Goal: Navigation & Orientation: Find specific page/section

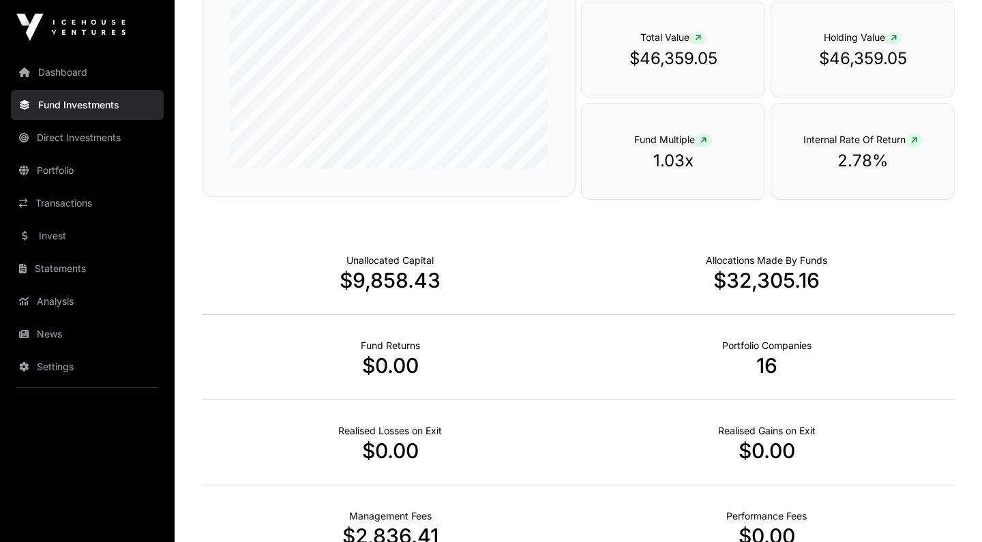
scroll to position [286, 0]
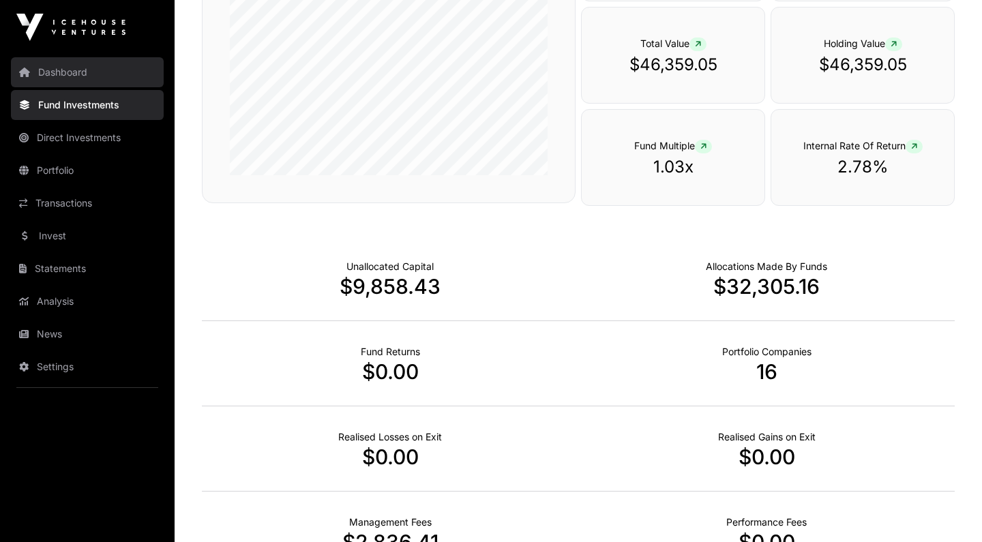
click at [77, 75] on link "Dashboard" at bounding box center [87, 72] width 153 height 30
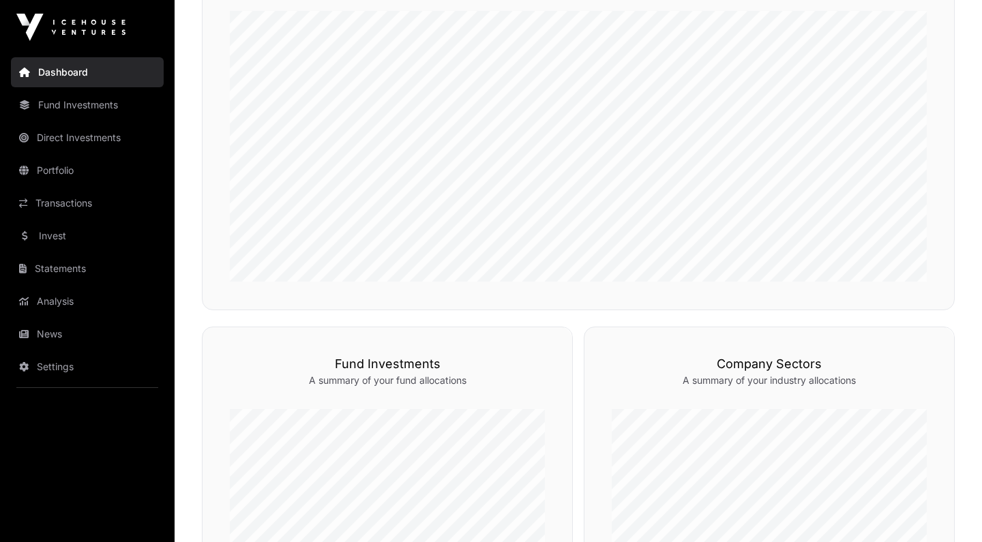
scroll to position [196, 0]
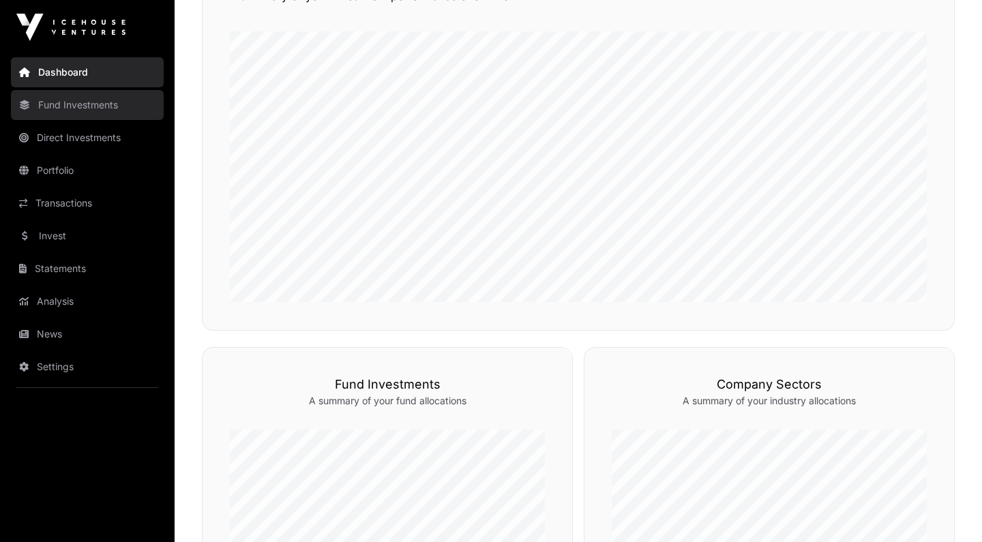
click at [95, 99] on link "Fund Investments" at bounding box center [87, 105] width 153 height 30
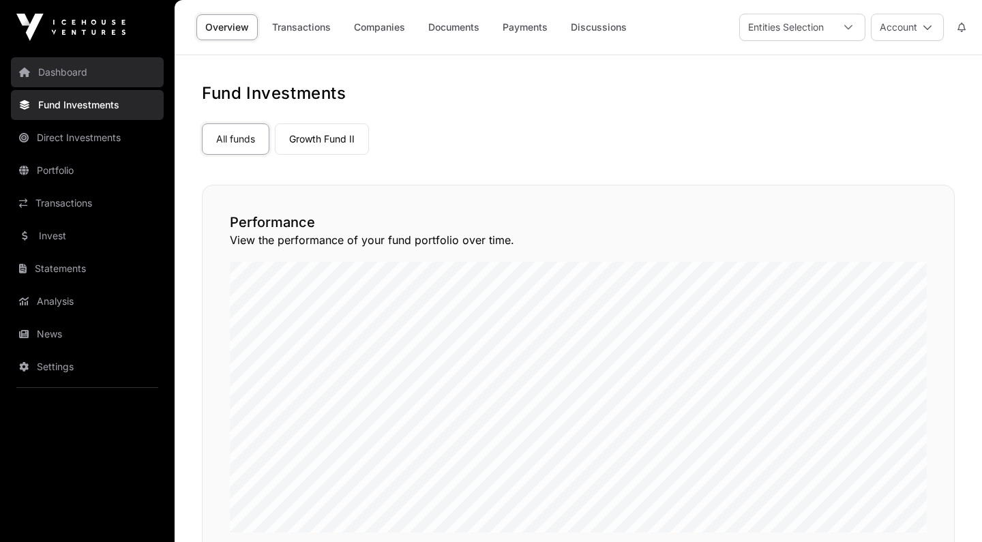
click at [76, 78] on link "Dashboard" at bounding box center [87, 72] width 153 height 30
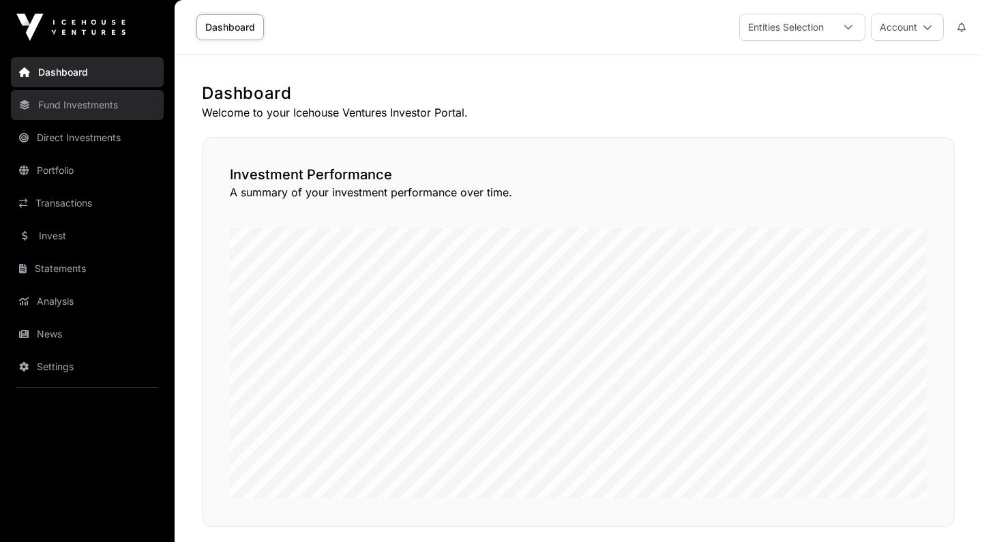
click at [72, 104] on link "Fund Investments" at bounding box center [87, 105] width 153 height 30
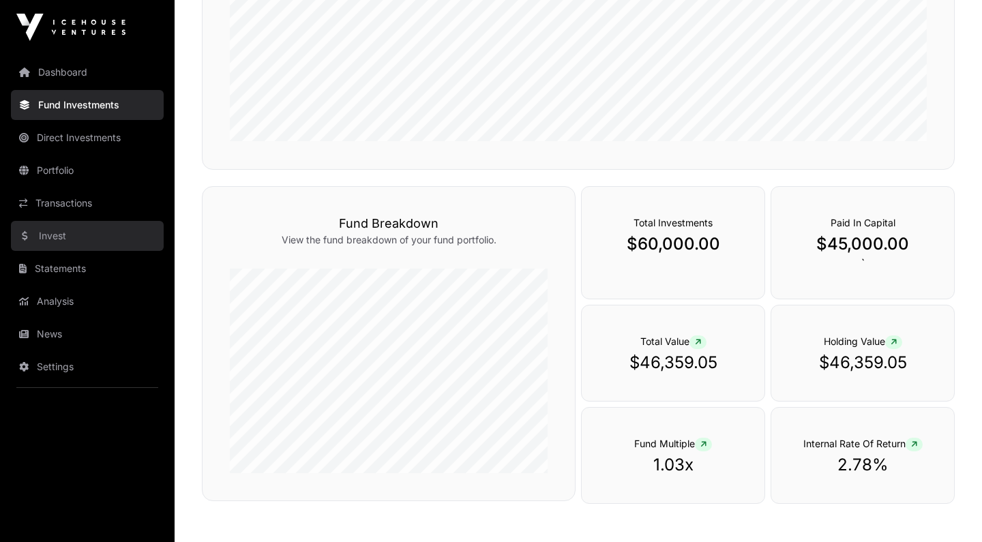
scroll to position [399, 0]
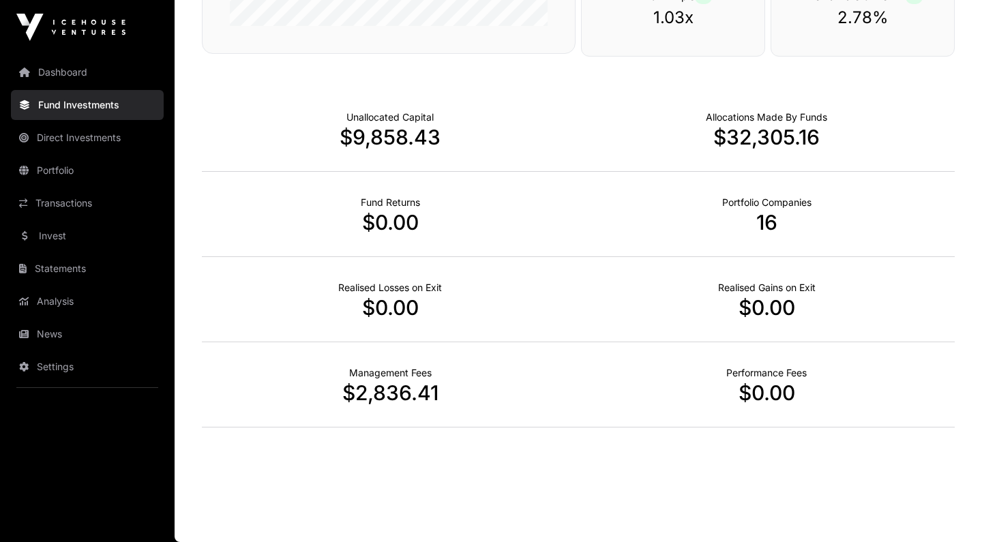
scroll to position [839, 0]
click at [73, 172] on link "Portfolio" at bounding box center [87, 171] width 153 height 30
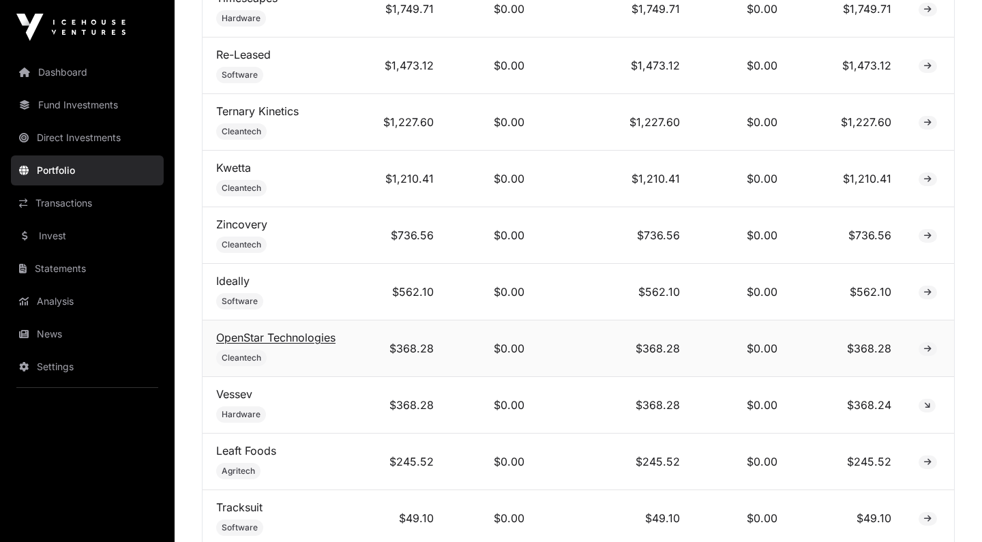
scroll to position [1028, 0]
click at [38, 298] on link "Analysis" at bounding box center [87, 301] width 153 height 30
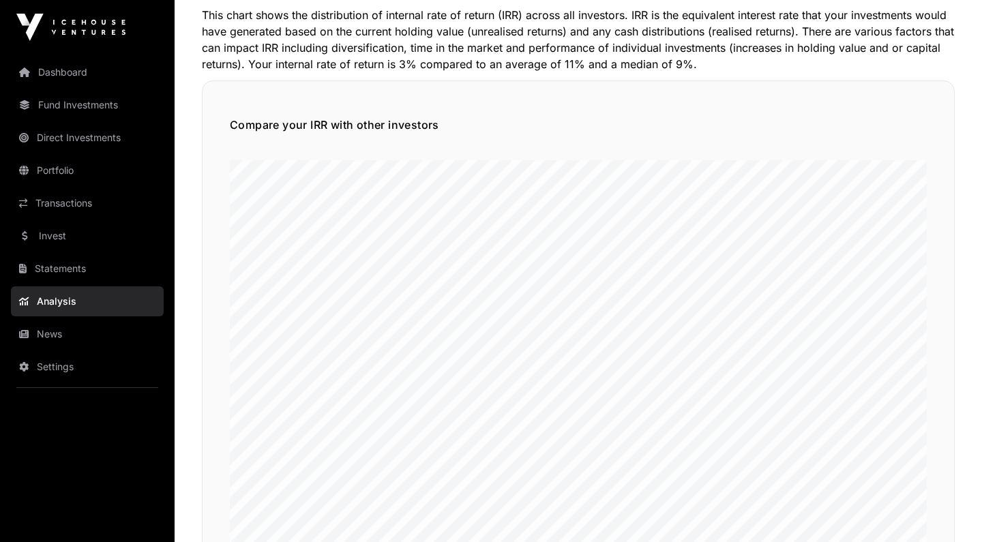
scroll to position [113, 0]
